Goal: Navigation & Orientation: Find specific page/section

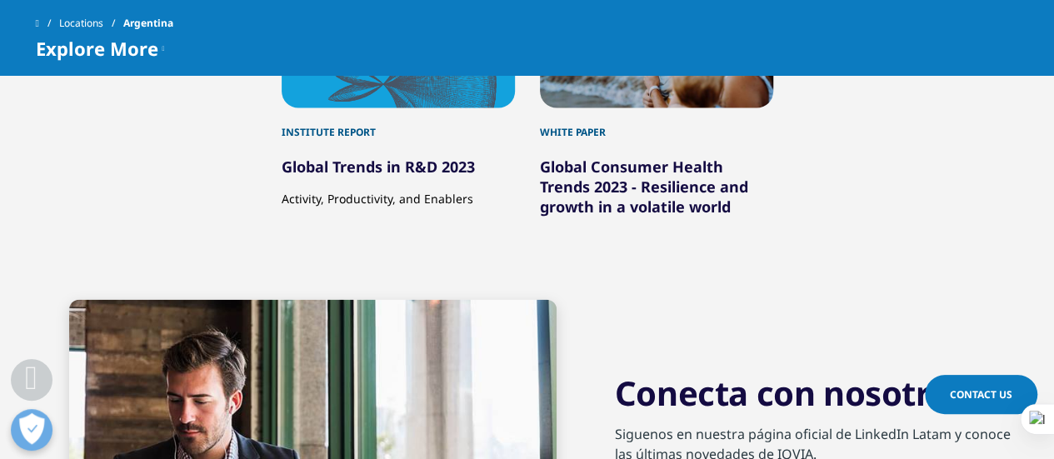
scroll to position [4868, 0]
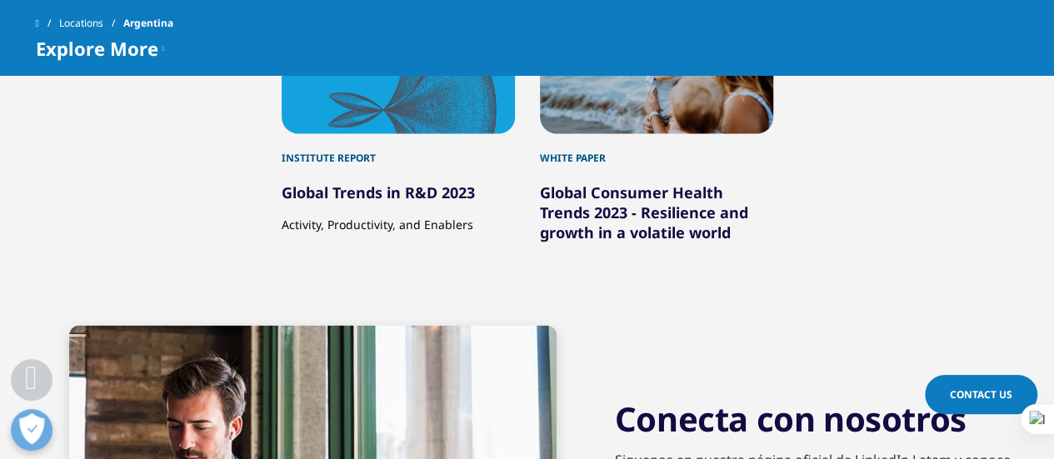
drag, startPoint x: 439, startPoint y: 36, endPoint x: 434, endPoint y: 27, distance: 9.7
click at [439, 36] on div "Locations Argentina" at bounding box center [527, 23] width 983 height 30
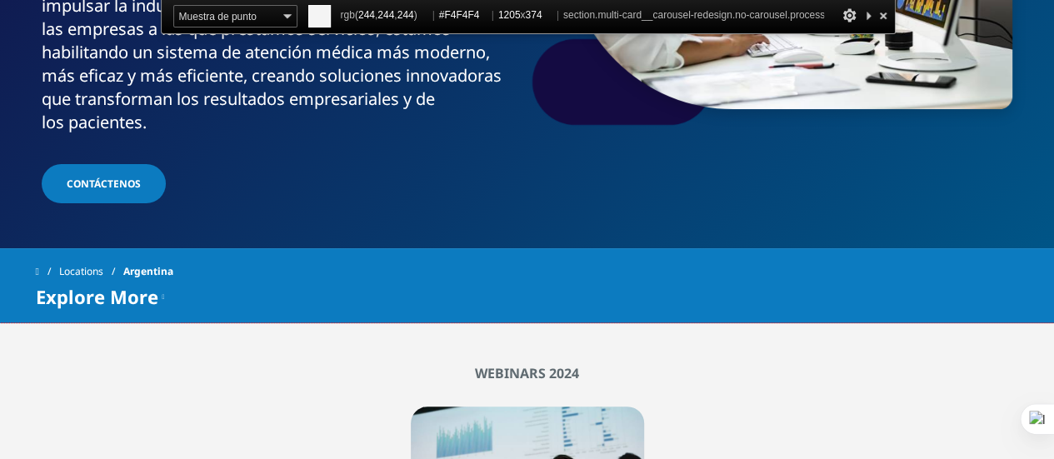
scroll to position [417, 0]
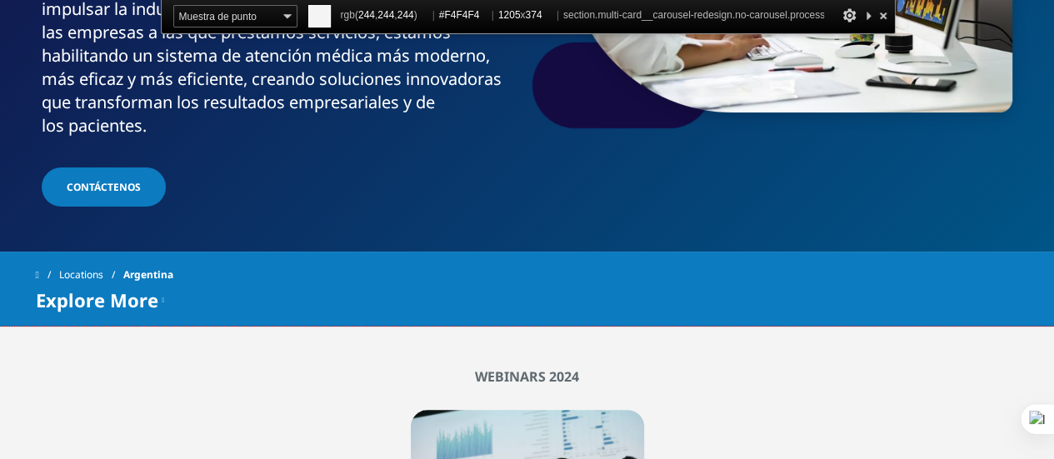
click at [401, 260] on div "Locations Argentina" at bounding box center [527, 275] width 983 height 30
drag, startPoint x: 382, startPoint y: 202, endPoint x: 483, endPoint y: 219, distance: 103.0
click at [483, 260] on div "Locations Argentina" at bounding box center [527, 275] width 983 height 30
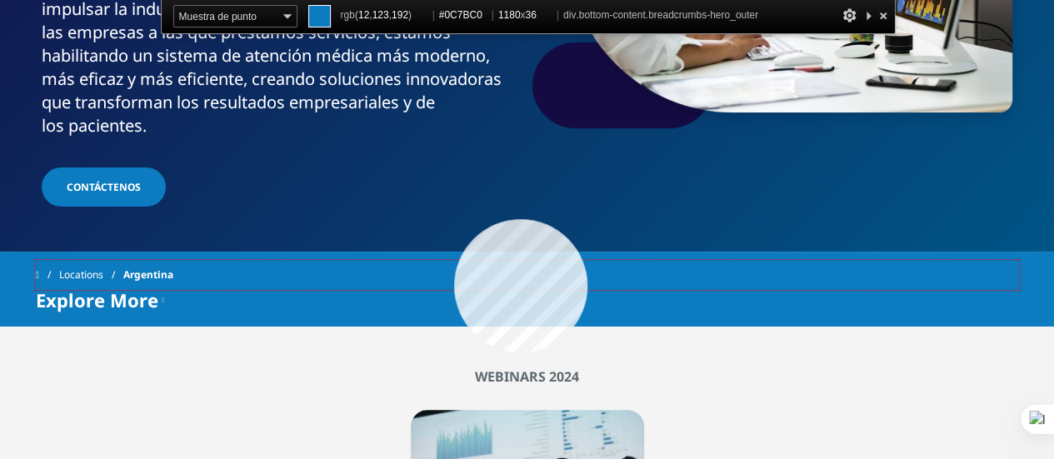
click at [454, 260] on div "Locations Argentina" at bounding box center [527, 275] width 983 height 30
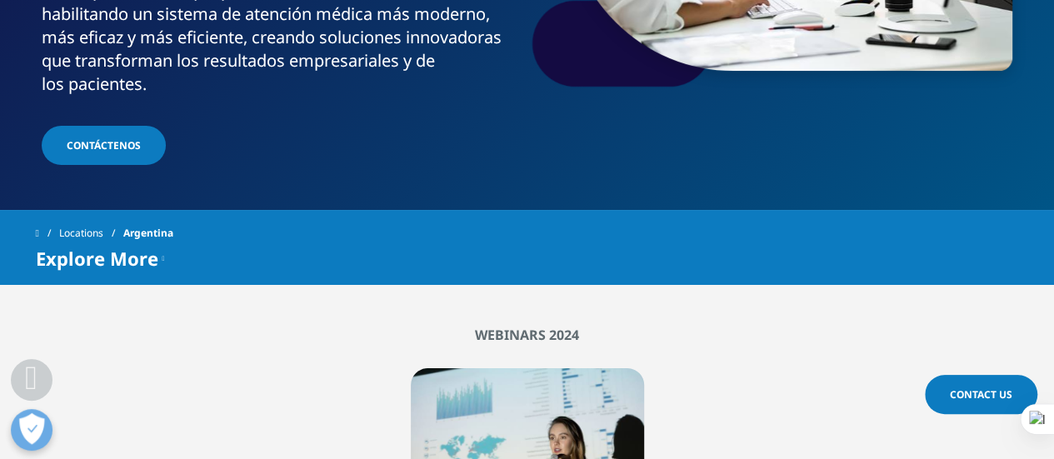
click at [717, 248] on div "Explore More Blogs IQVIA Soluciones" at bounding box center [527, 258] width 983 height 20
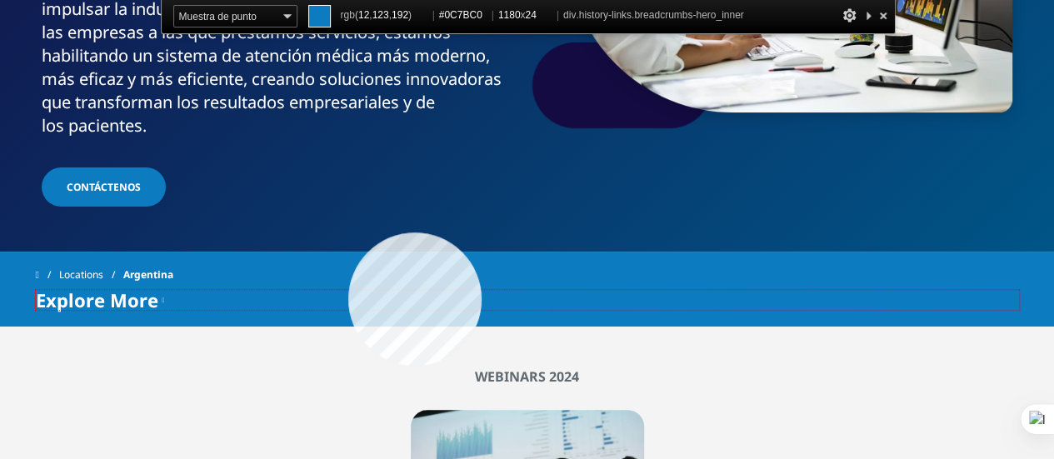
click at [348, 290] on div "Explore More Blogs IQVIA Soluciones" at bounding box center [527, 300] width 983 height 20
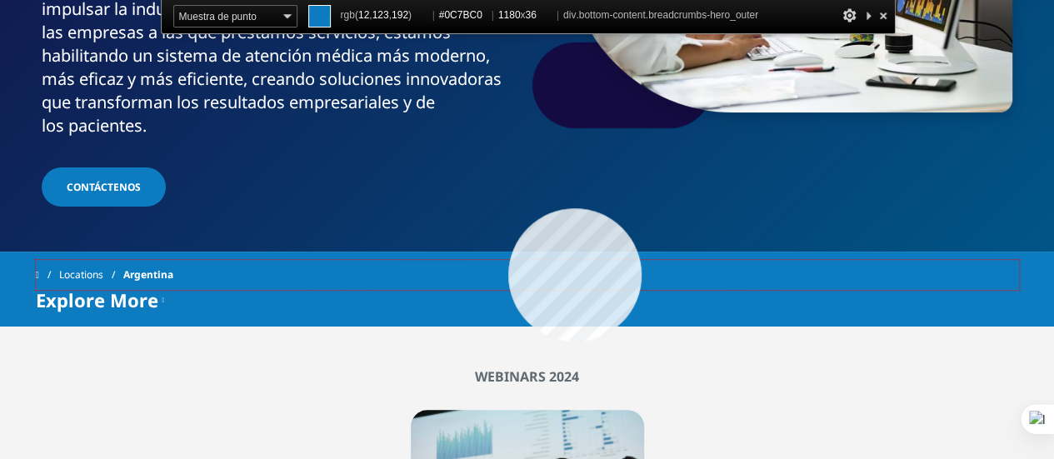
click at [508, 260] on div "Locations Argentina" at bounding box center [527, 275] width 983 height 30
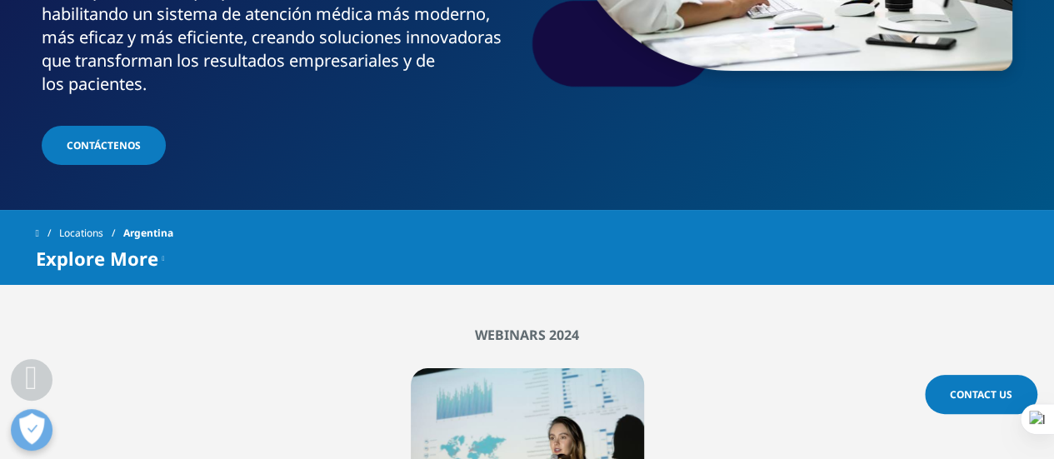
click at [460, 218] on div "Locations Argentina" at bounding box center [527, 233] width 983 height 30
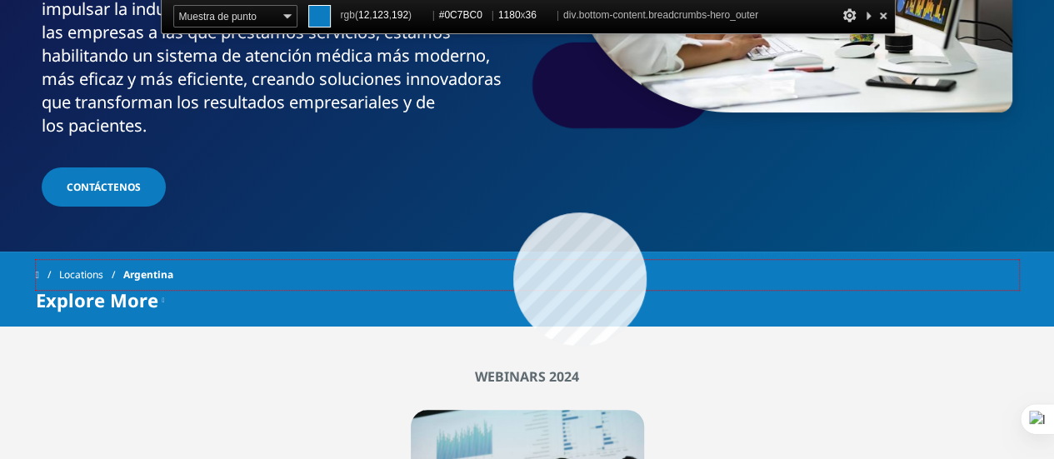
click at [513, 260] on div "Locations Argentina" at bounding box center [527, 275] width 983 height 30
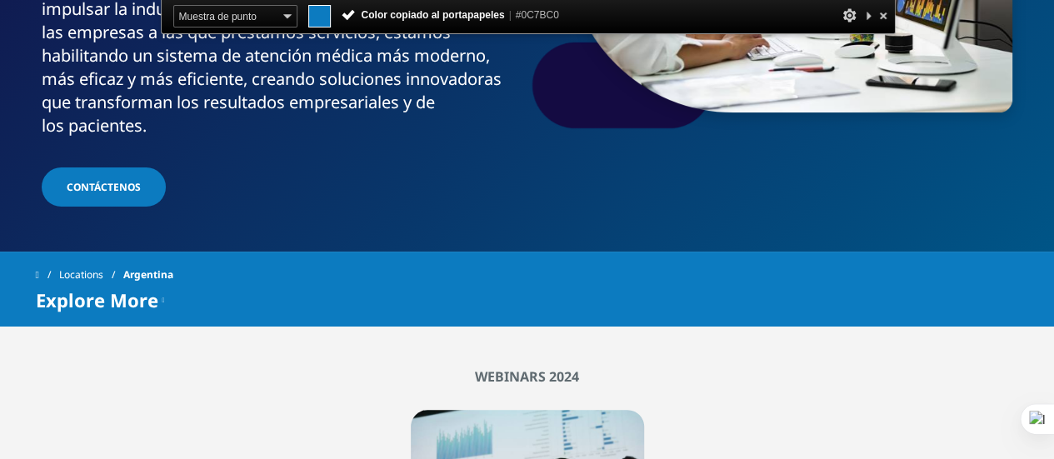
click at [538, 14] on span "#0C7BC0" at bounding box center [537, 15] width 43 height 12
click at [482, 17] on div "IQVIA es líder mundial en el uso de datos, tecnología, análisis avanzado y expe…" at bounding box center [281, 44] width 479 height 187
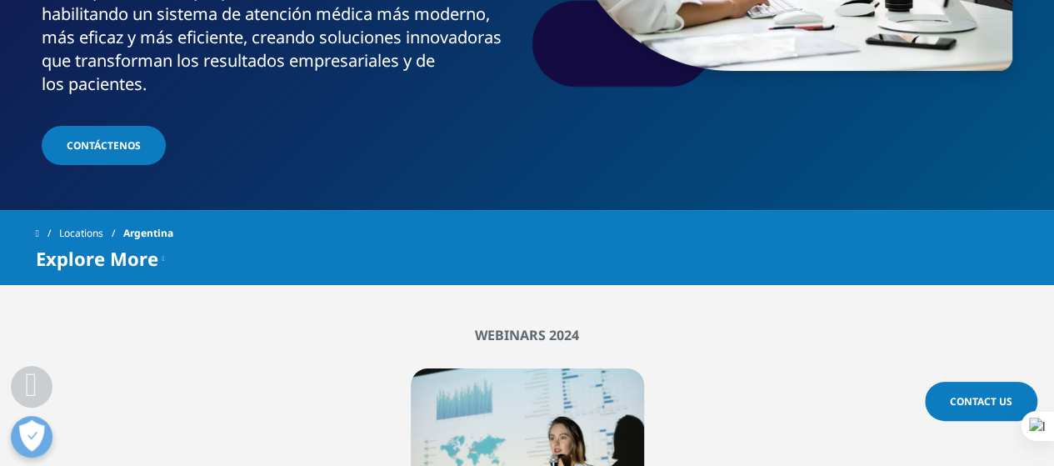
drag, startPoint x: 355, startPoint y: 196, endPoint x: 263, endPoint y: 196, distance: 91.7
click at [263, 248] on div "Explore More Blogs IQVIA Soluciones" at bounding box center [527, 258] width 983 height 20
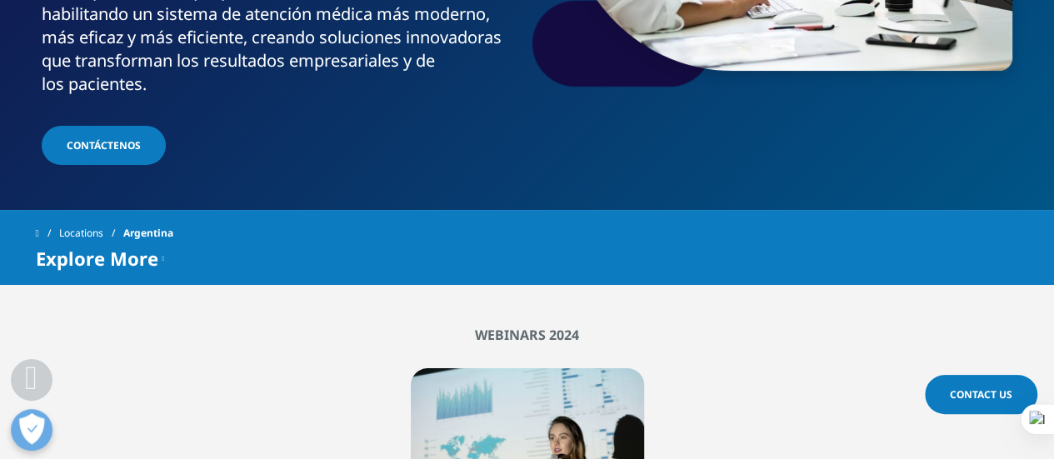
click at [755, 218] on div "Locations Argentina" at bounding box center [527, 233] width 983 height 30
click at [838, 248] on div "Explore More Blogs IQVIA Soluciones" at bounding box center [527, 258] width 983 height 20
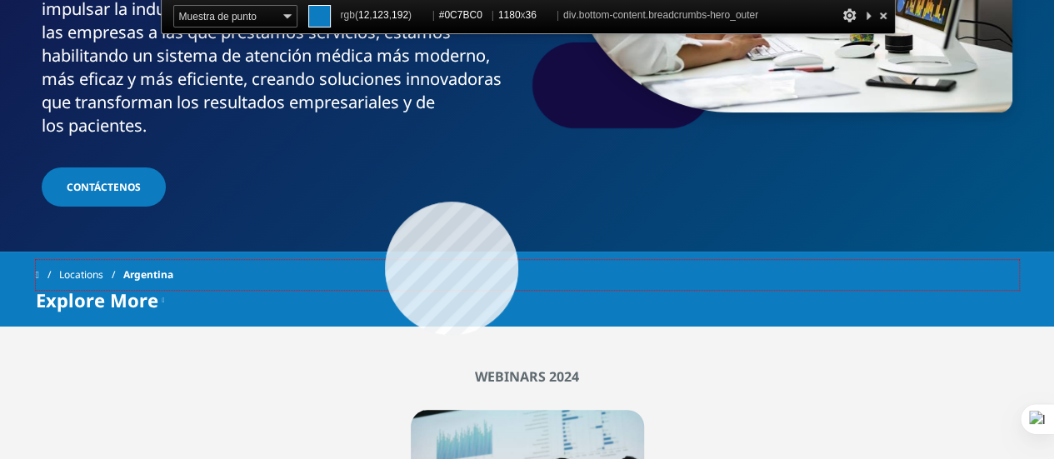
click at [385, 260] on div "Locations Argentina" at bounding box center [527, 275] width 983 height 30
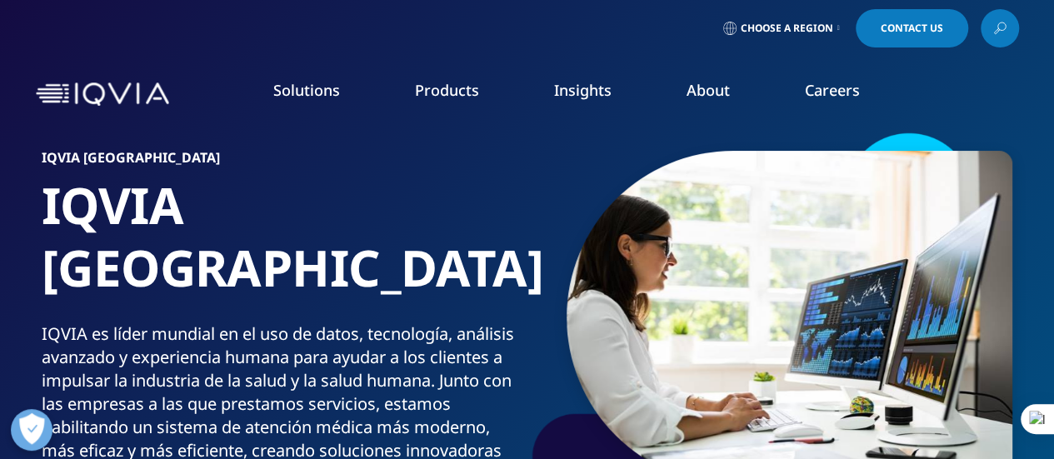
scroll to position [0, 0]
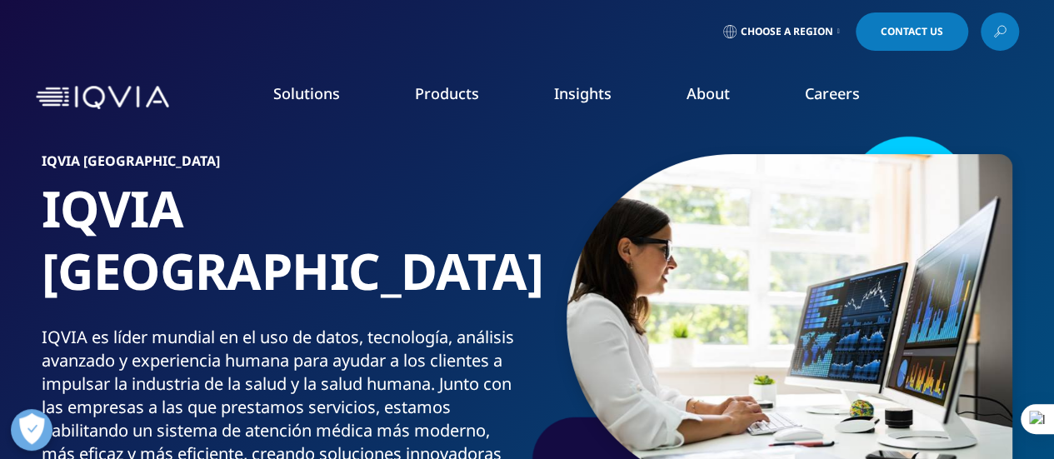
click at [313, 99] on link "Solutions" at bounding box center [306, 93] width 67 height 20
click at [567, 212] on img "Primary" at bounding box center [558, 209] width 149 height 87
click at [317, 96] on link "Solutions" at bounding box center [306, 93] width 67 height 20
click at [127, 90] on img at bounding box center [102, 98] width 133 height 24
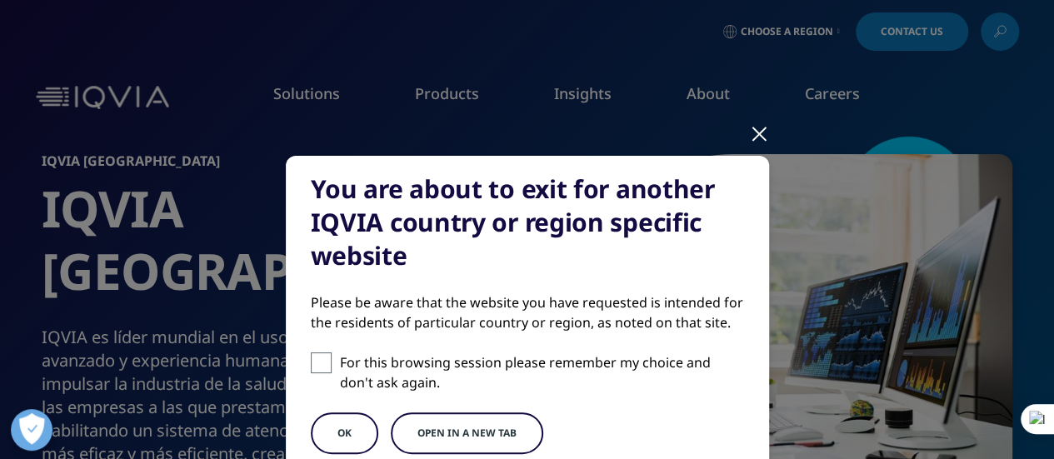
click at [740, 140] on div "You are about to exit for another IQVIA country or region specific website Plea…" at bounding box center [527, 331] width 983 height 662
click at [756, 140] on div at bounding box center [759, 133] width 19 height 46
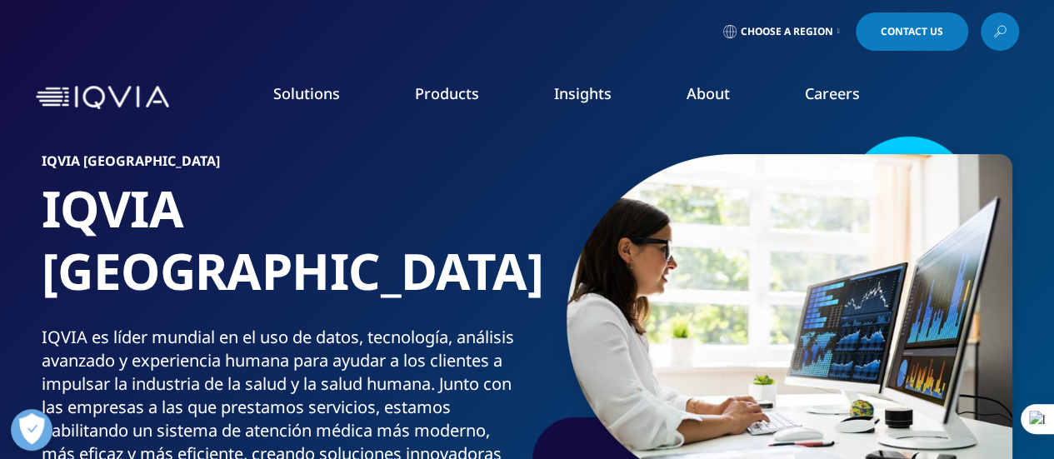
click at [766, 28] on span "Choose a Region" at bounding box center [787, 31] width 92 height 13
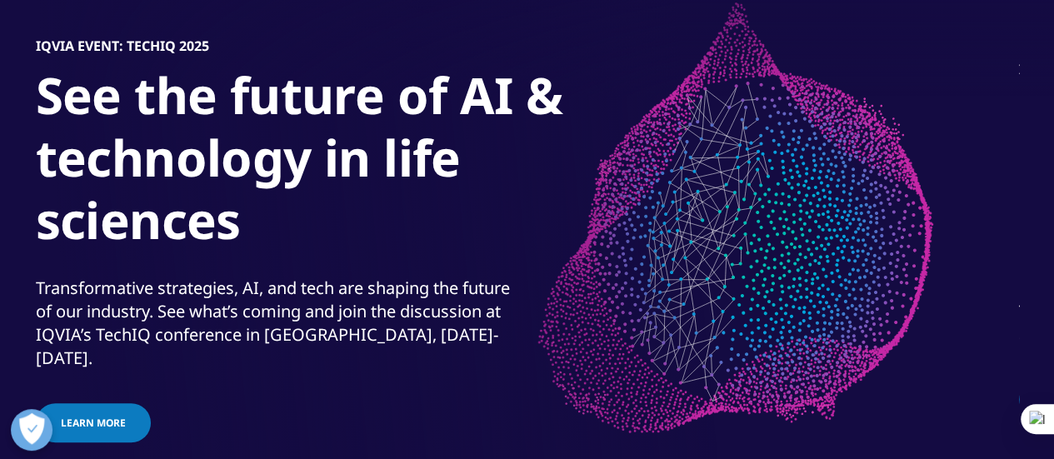
click at [631, 258] on h1 "See the future of AI & technology in life sciences​" at bounding box center [348, 162] width 625 height 197
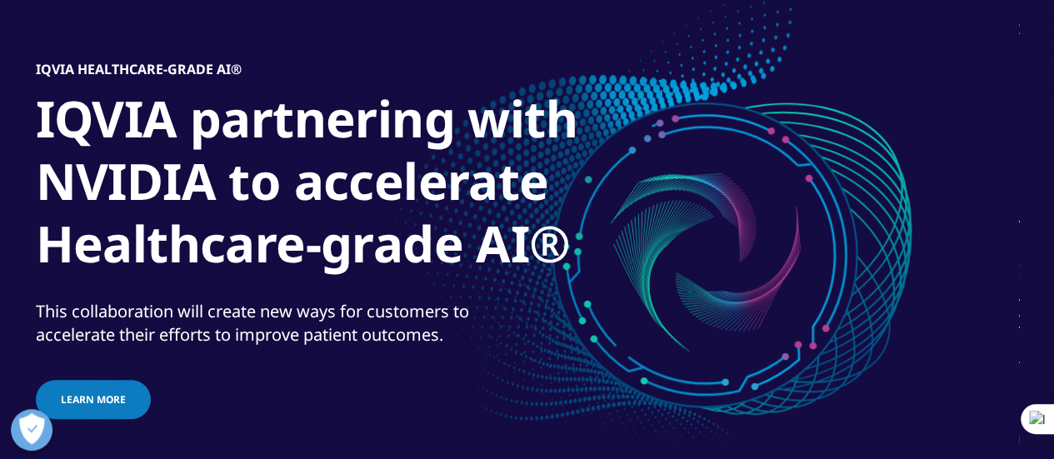
click at [712, 227] on div "IQVIA Healthcare-grade AI® IQVIA partnering with NVIDIA to accelerate Healthcar…" at bounding box center [527, 241] width 983 height 567
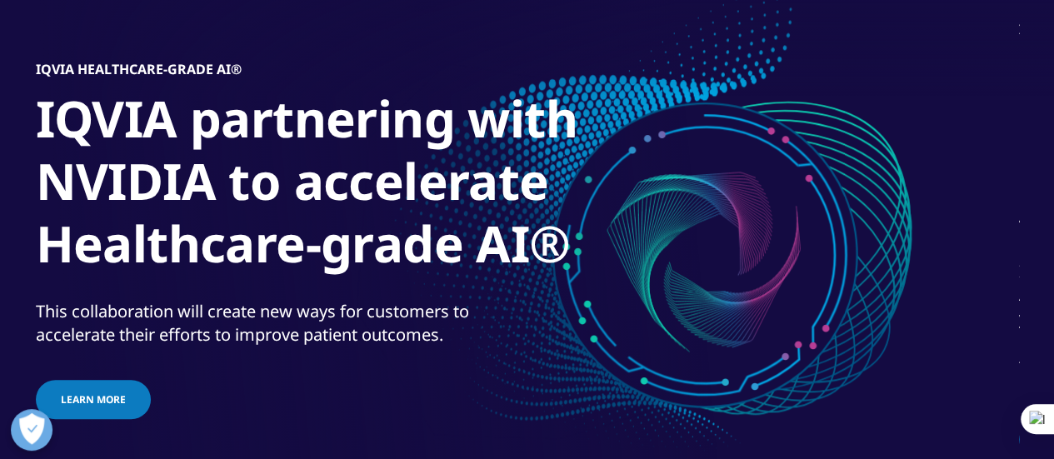
click at [728, 224] on div "IQVIA Healthcare-grade AI® IQVIA partnering with NVIDIA to accelerate Healthcar…" at bounding box center [527, 241] width 983 height 567
